Goal: Go to known website: Access a specific website the user already knows

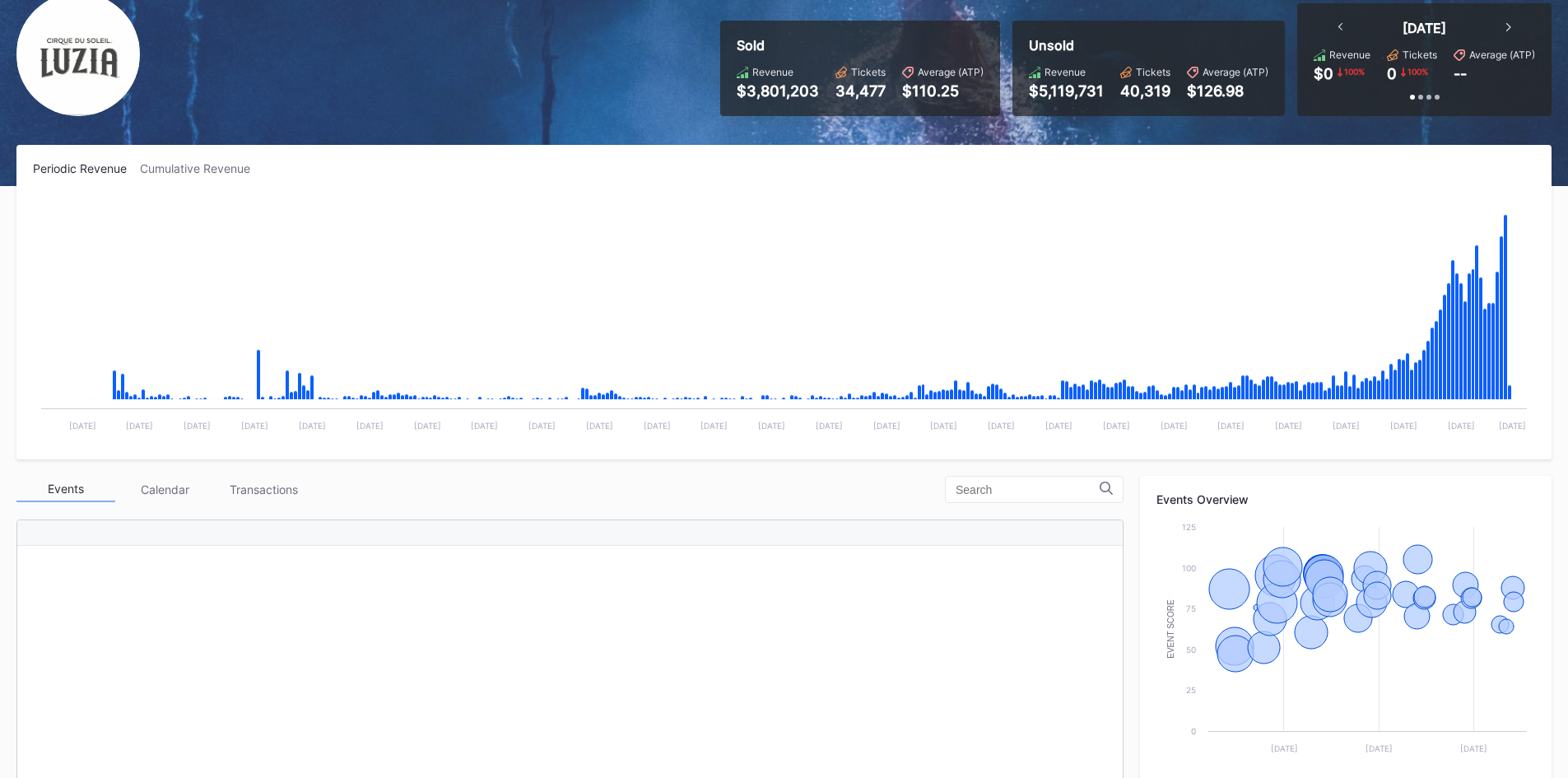
scroll to position [123, 0]
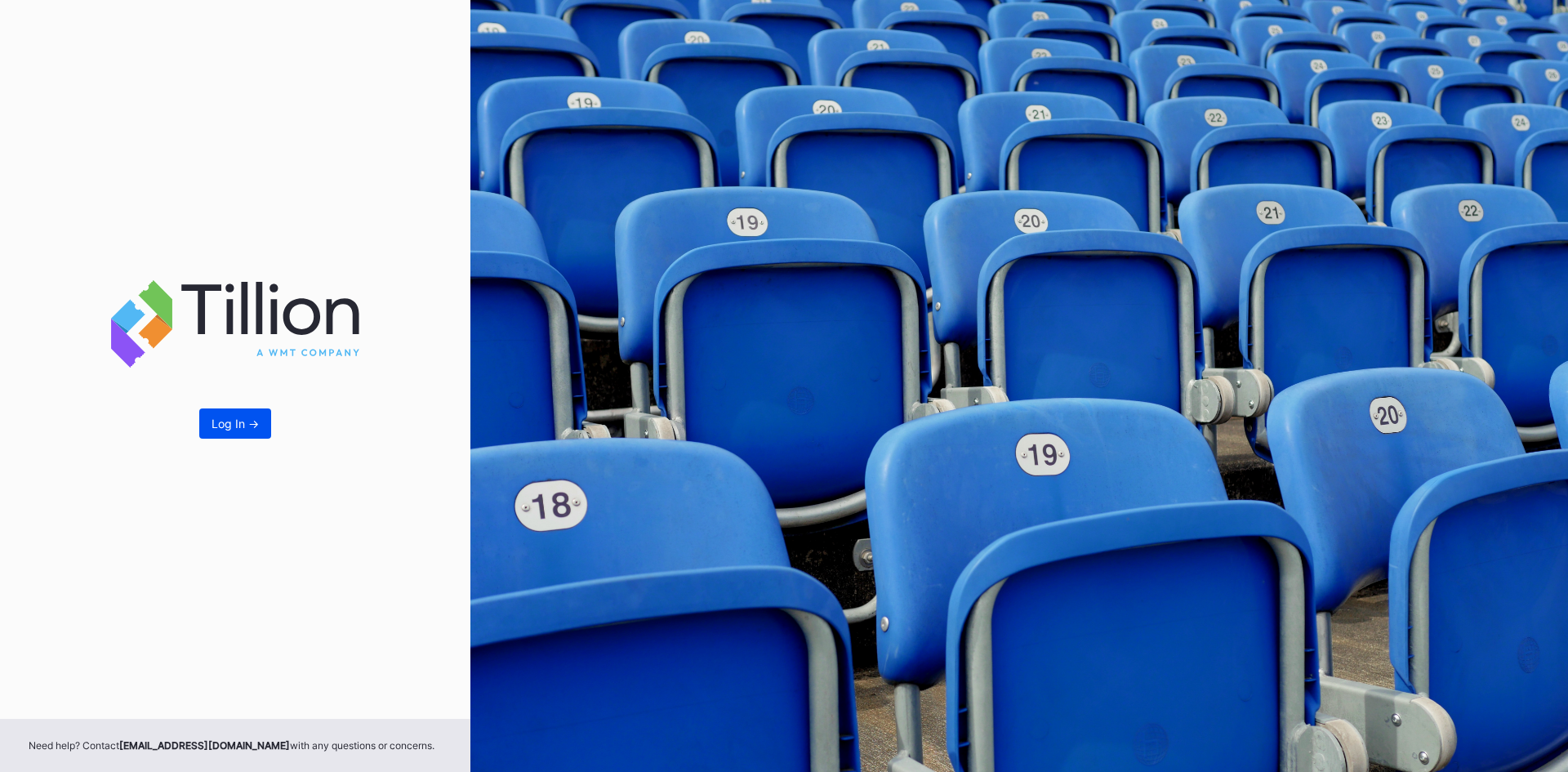
click at [221, 422] on div "Log In ->" at bounding box center [235, 423] width 48 height 14
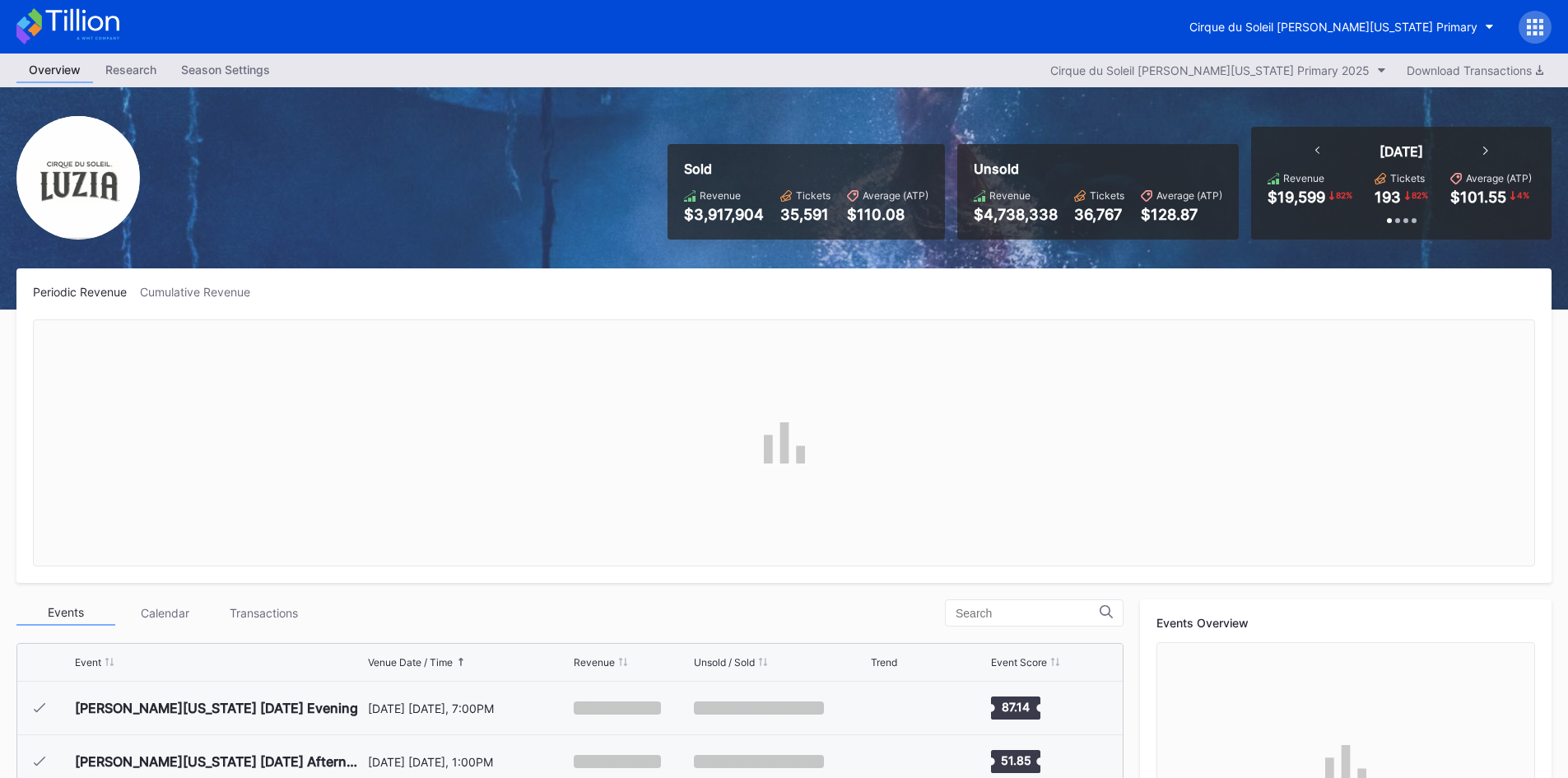
scroll to position [802, 0]
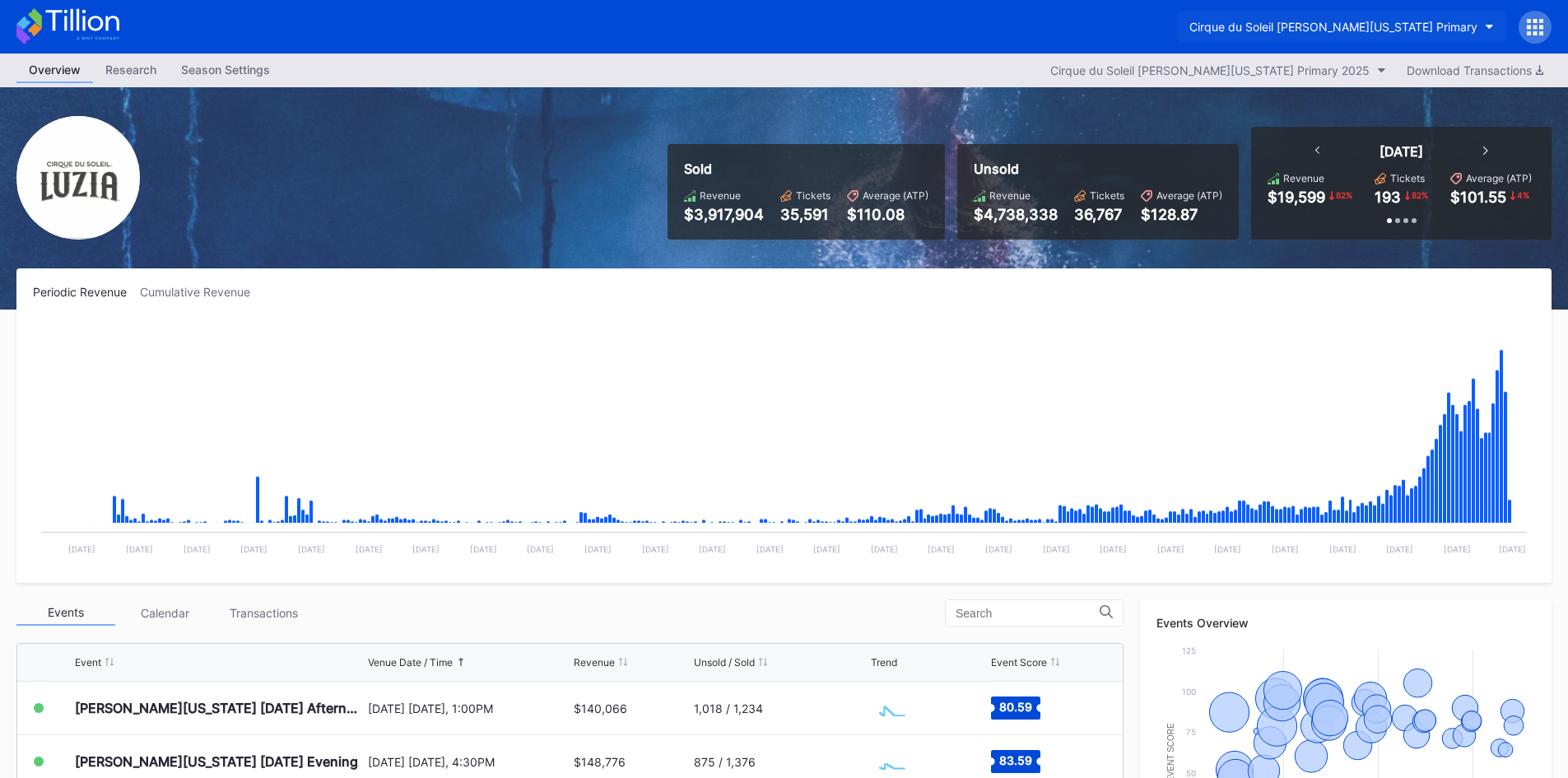
click at [1382, 28] on div "Cirque du Soleil [PERSON_NAME][US_STATE] Primary" at bounding box center [1333, 27] width 288 height 14
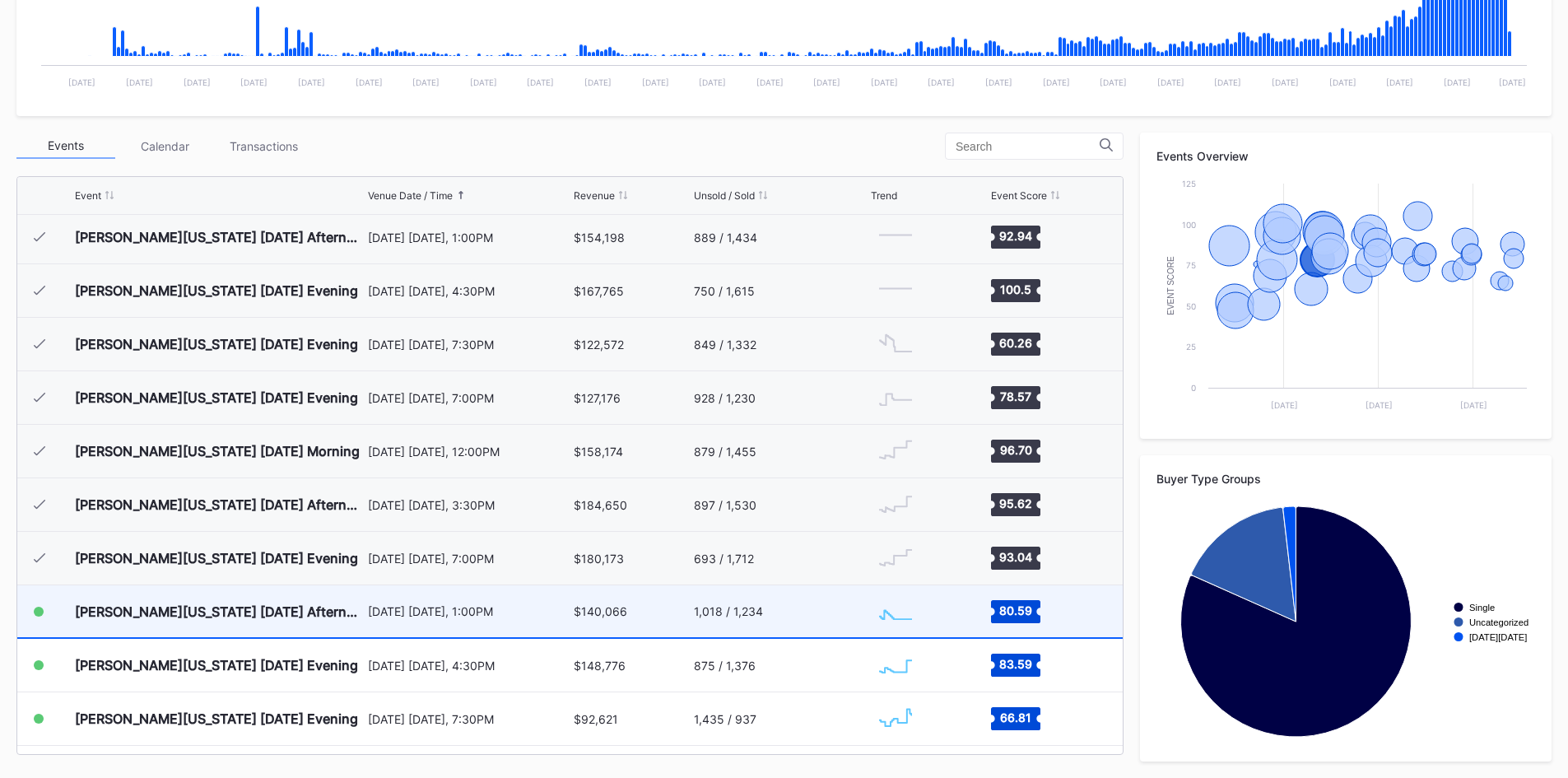
scroll to position [431, 0]
